Goal: Information Seeking & Learning: Check status

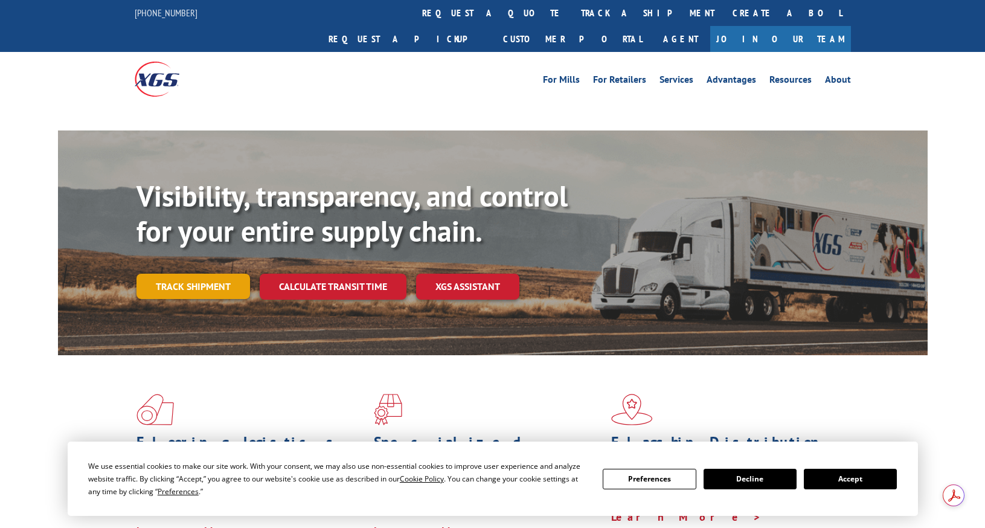
click at [192, 274] on link "Track shipment" at bounding box center [194, 286] width 114 height 25
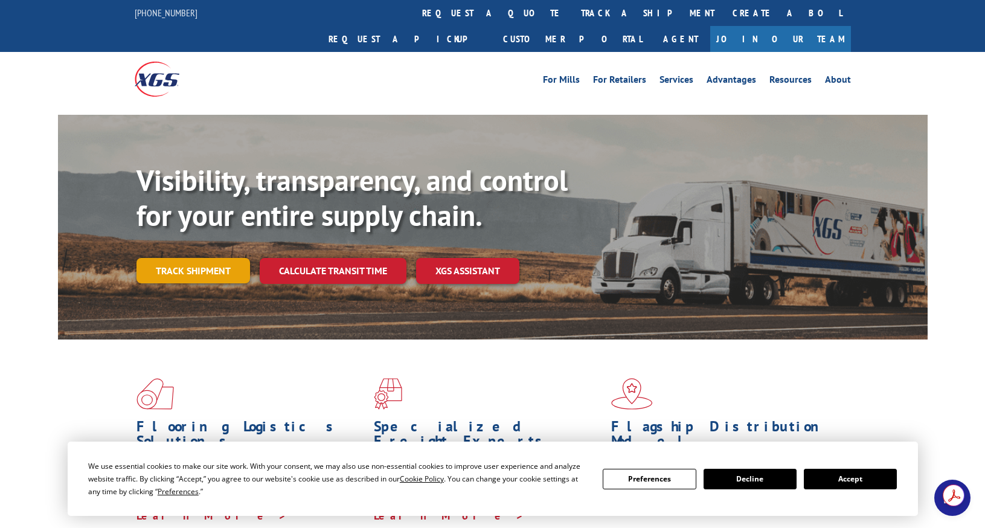
click at [187, 258] on link "Track shipment" at bounding box center [194, 270] width 114 height 25
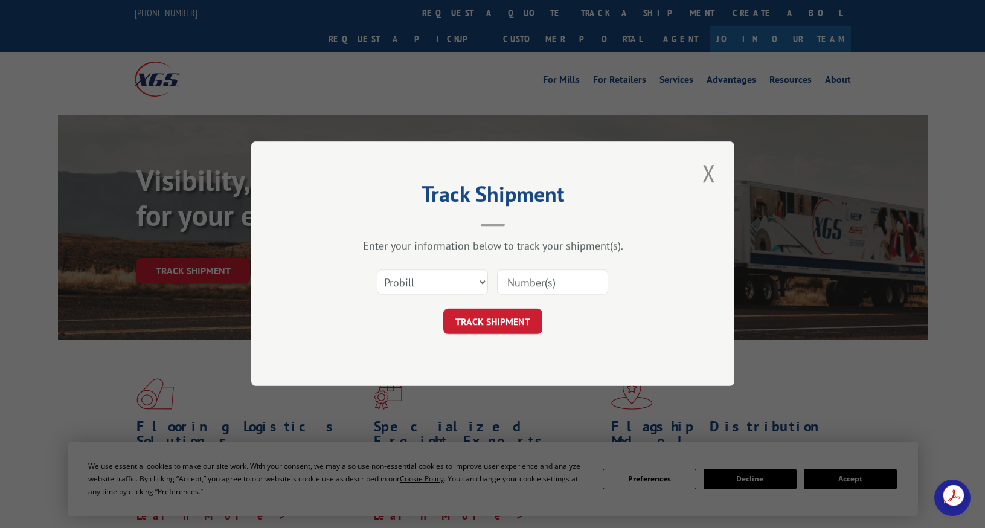
click at [536, 282] on input at bounding box center [552, 282] width 111 height 25
paste input "PROBILL:17454737"
drag, startPoint x: 551, startPoint y: 282, endPoint x: 486, endPoint y: 282, distance: 65.3
click at [486, 282] on div "Select category... Probill BOL PO PROBILL:17454737" at bounding box center [493, 283] width 363 height 40
type input "17454737"
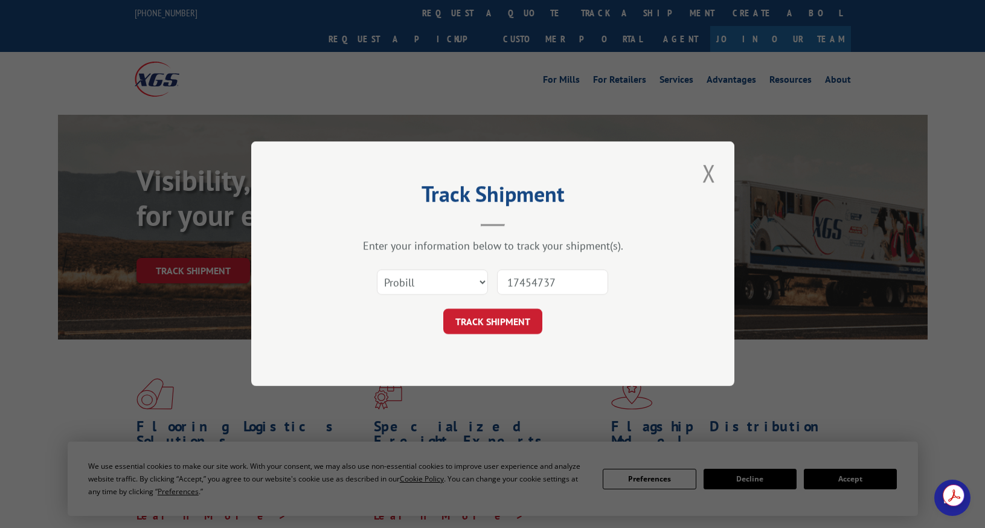
click at [512, 336] on div "Track Shipment Enter your information below to track your shipment(s). Select c…" at bounding box center [492, 263] width 483 height 245
click at [514, 326] on button "TRACK SHIPMENT" at bounding box center [492, 321] width 99 height 25
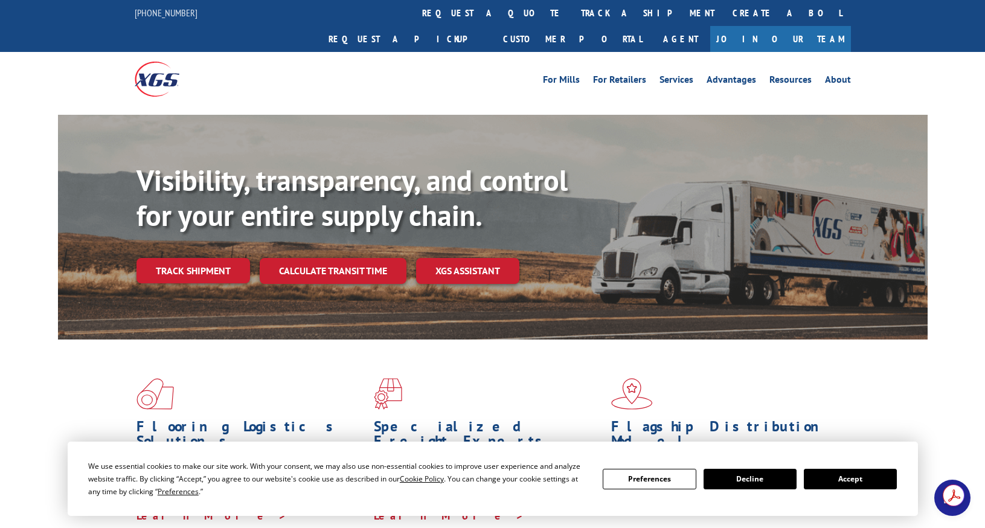
click at [199, 258] on link "Track shipment" at bounding box center [194, 270] width 114 height 25
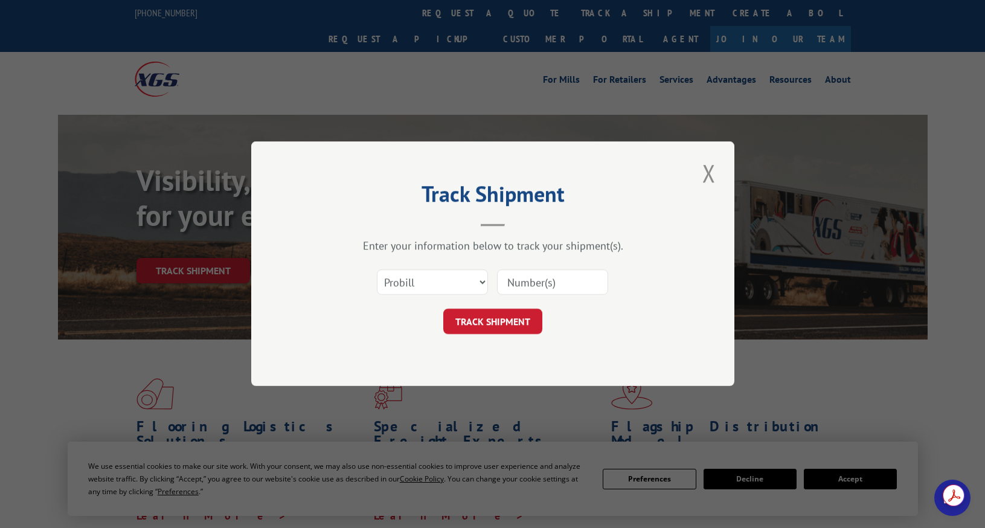
click at [514, 287] on input at bounding box center [552, 282] width 111 height 25
paste input "17513044"
type input "17513044"
click at [486, 328] on button "TRACK SHIPMENT" at bounding box center [492, 321] width 99 height 25
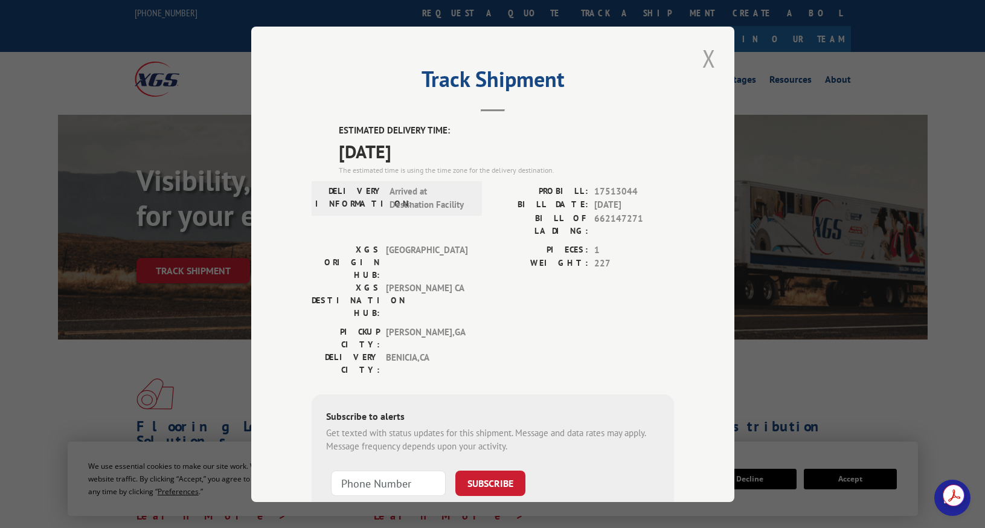
click at [701, 60] on button "Close modal" at bounding box center [709, 58] width 21 height 33
